Goal: Information Seeking & Learning: Learn about a topic

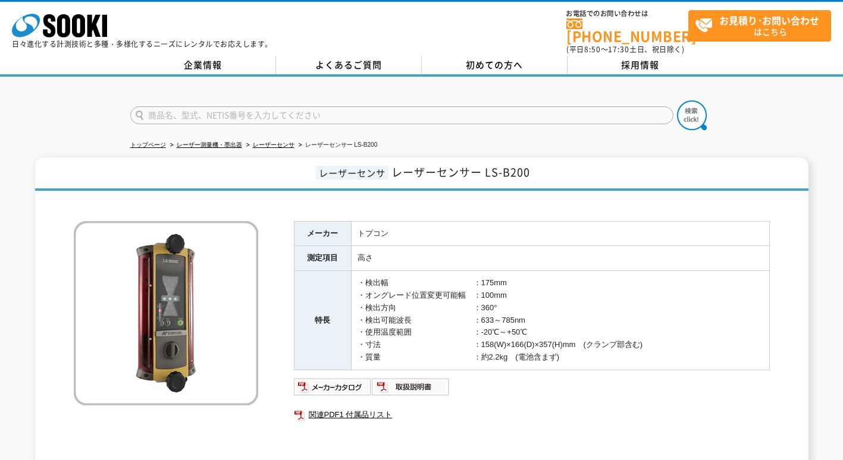
scroll to position [178, 0]
click at [28, 1] on div "株式会社 ソーキ spMenu 日々進化する計測技術と多種・多様化するニーズにレンタルでお応えします。 お電話でのお問い合わせは [PHONE_NUMBER]…" at bounding box center [421, 27] width 843 height 55
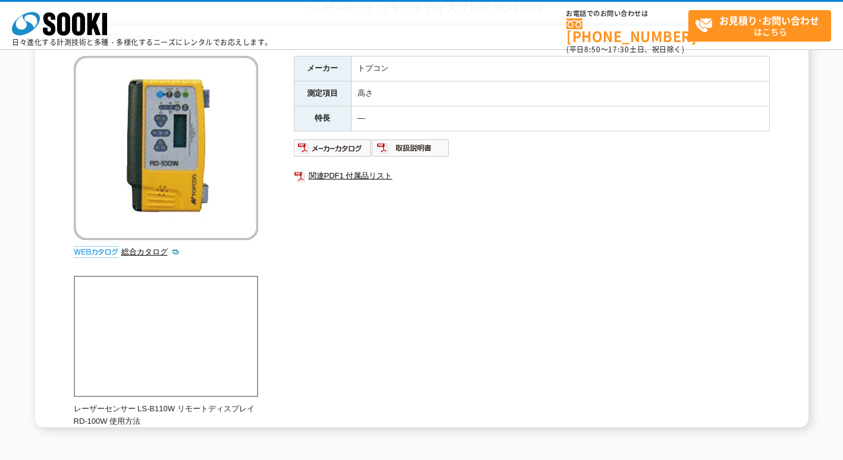
scroll to position [238, 0]
